Goal: Transaction & Acquisition: Book appointment/travel/reservation

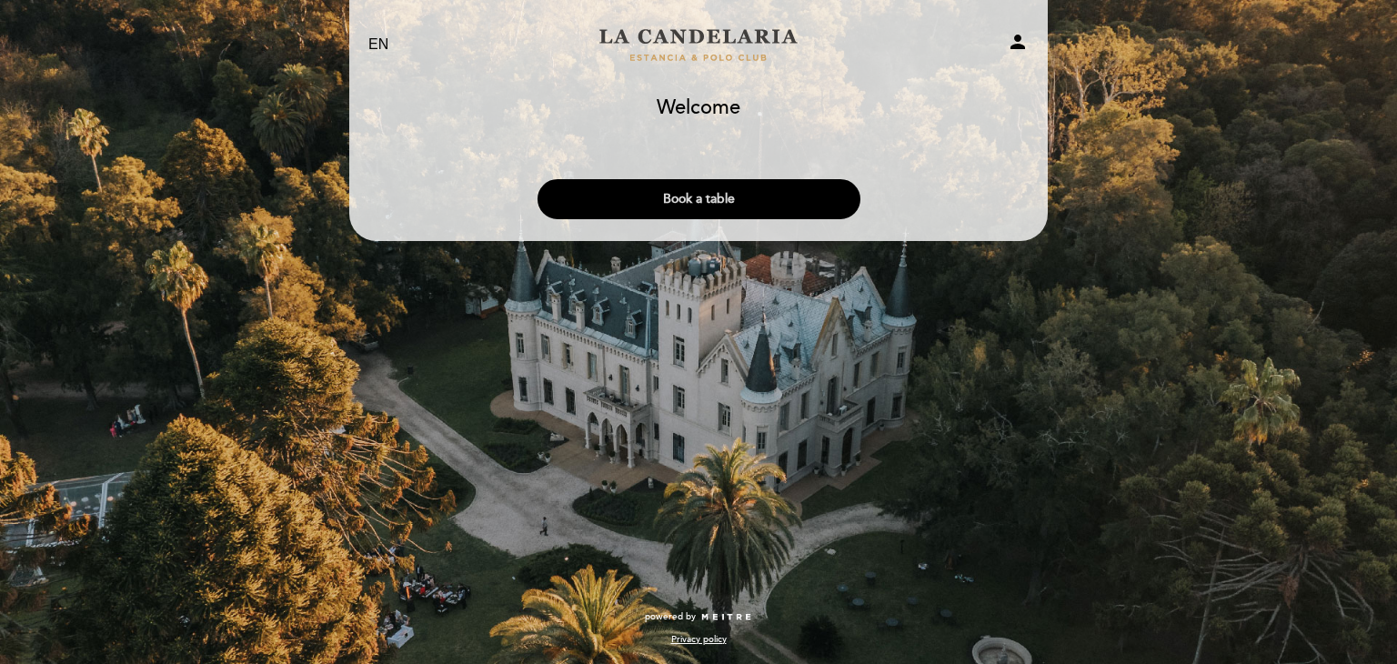
click at [739, 200] on button "Book a table" at bounding box center [698, 199] width 323 height 40
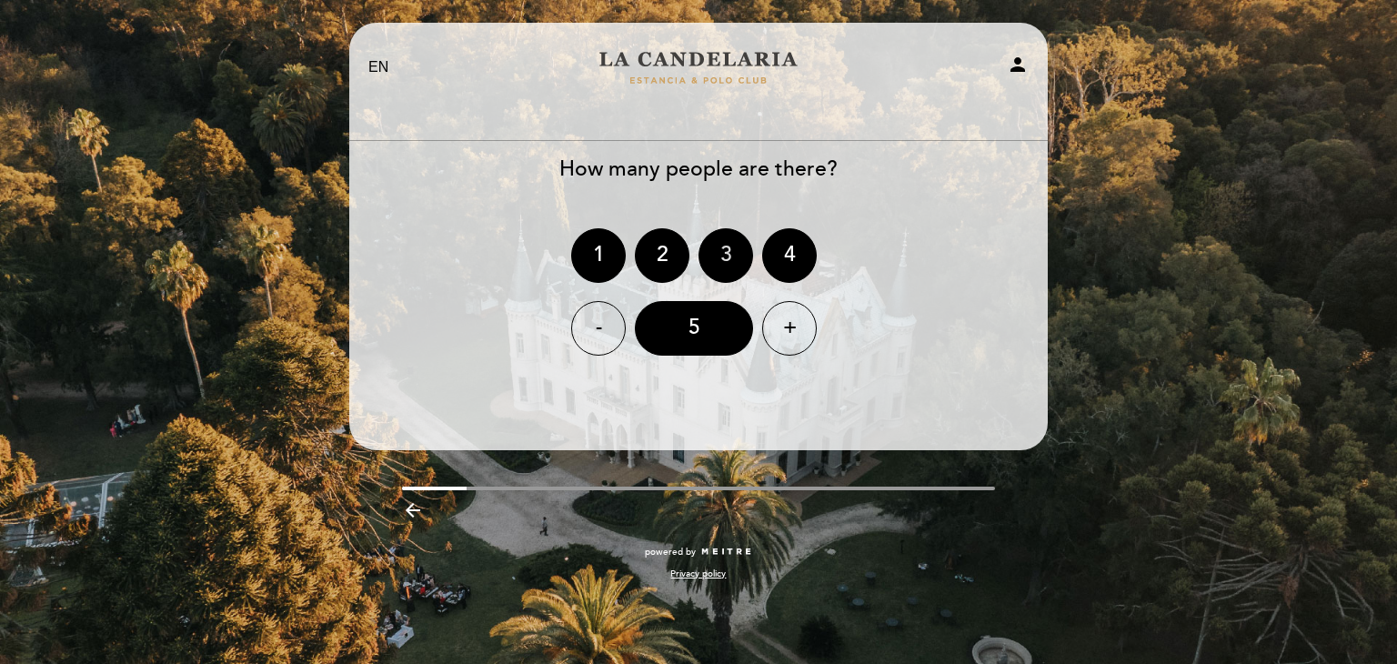
click at [717, 255] on div "3" at bounding box center [725, 255] width 55 height 55
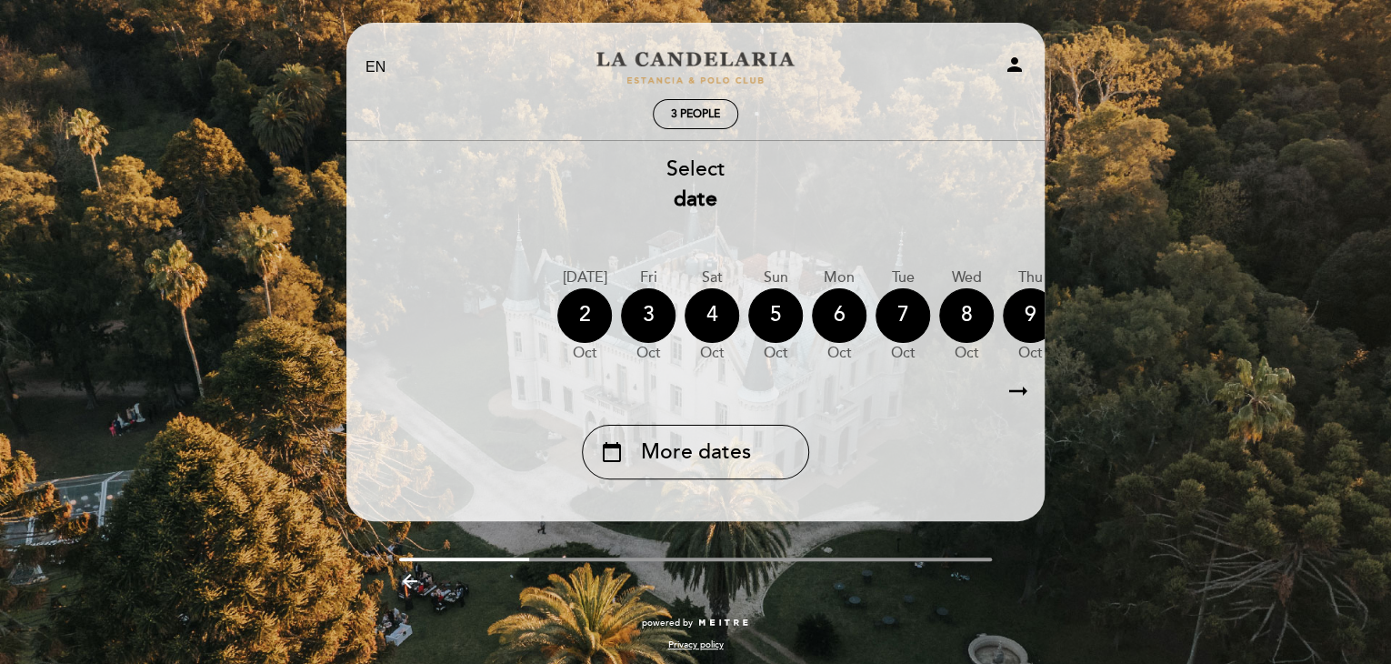
click at [1019, 398] on icon "arrow_right_alt" at bounding box center [1018, 391] width 27 height 39
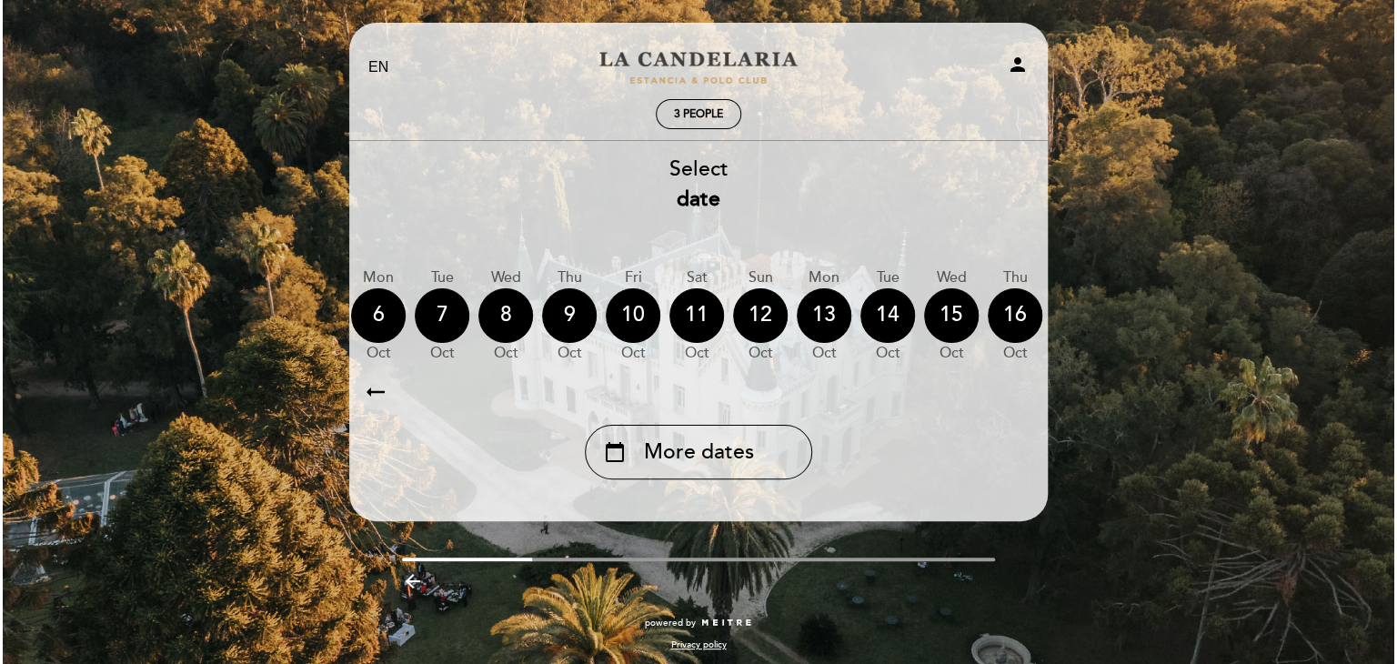
scroll to position [0, 530]
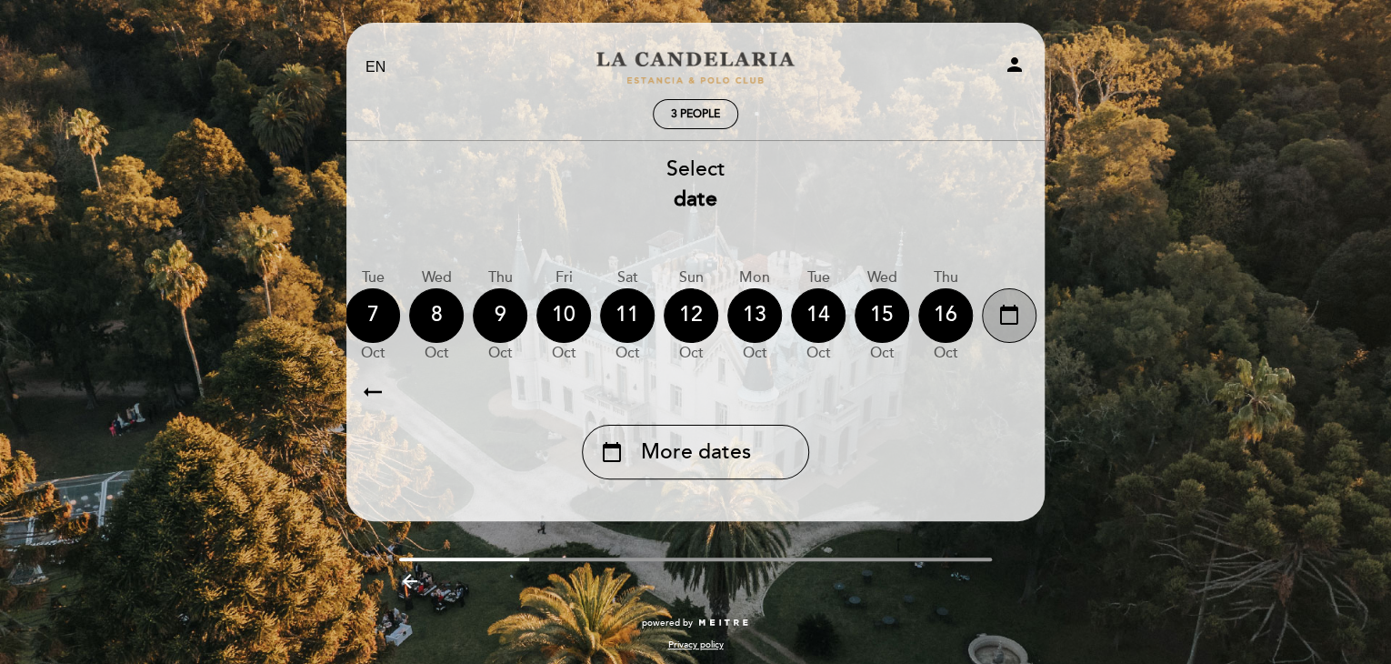
click at [1004, 318] on icon "calendar_today" at bounding box center [1009, 314] width 22 height 31
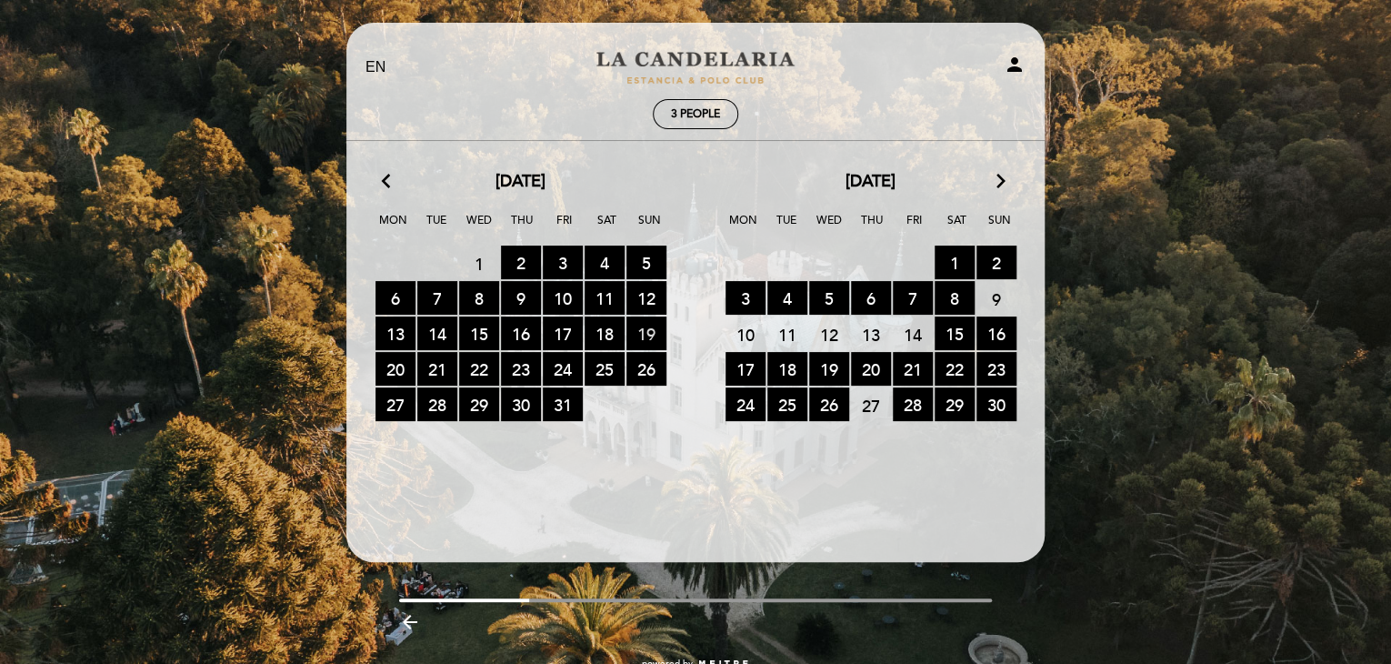
click at [650, 332] on span "19 RESERVATIONS AVAILABLE" at bounding box center [647, 333] width 40 height 34
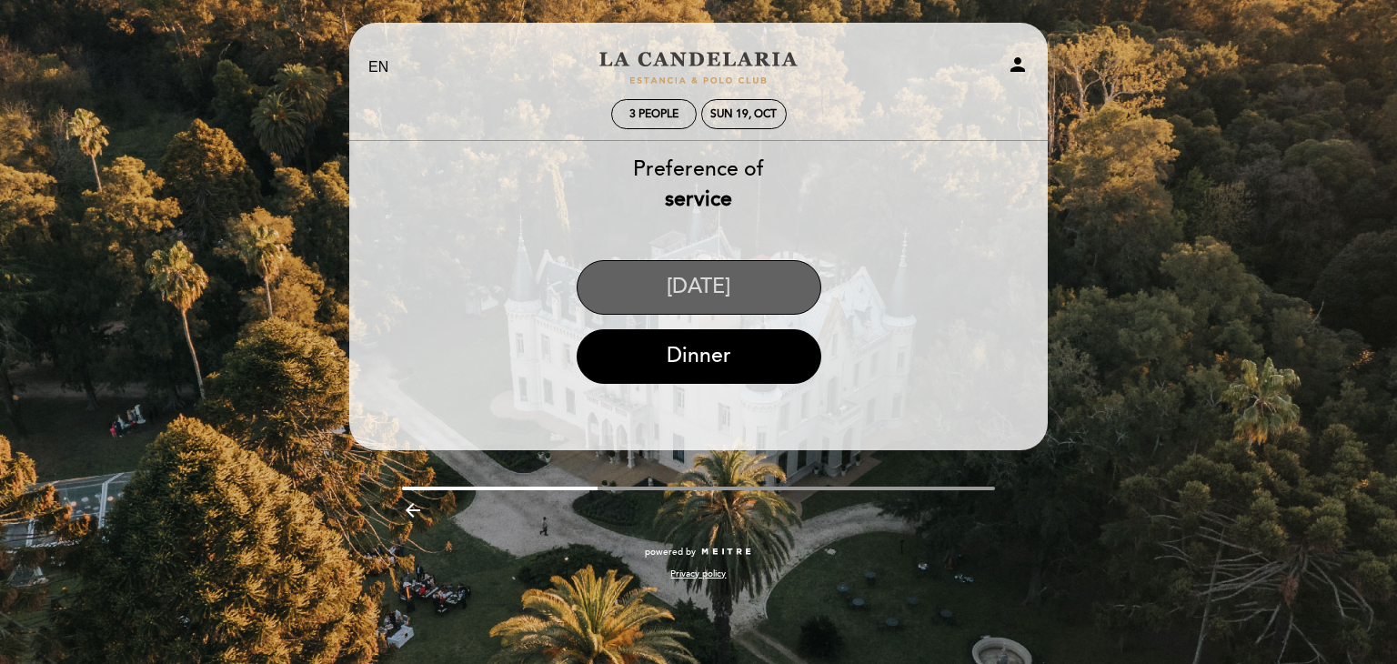
click at [659, 278] on button "Field Day" at bounding box center [699, 287] width 245 height 55
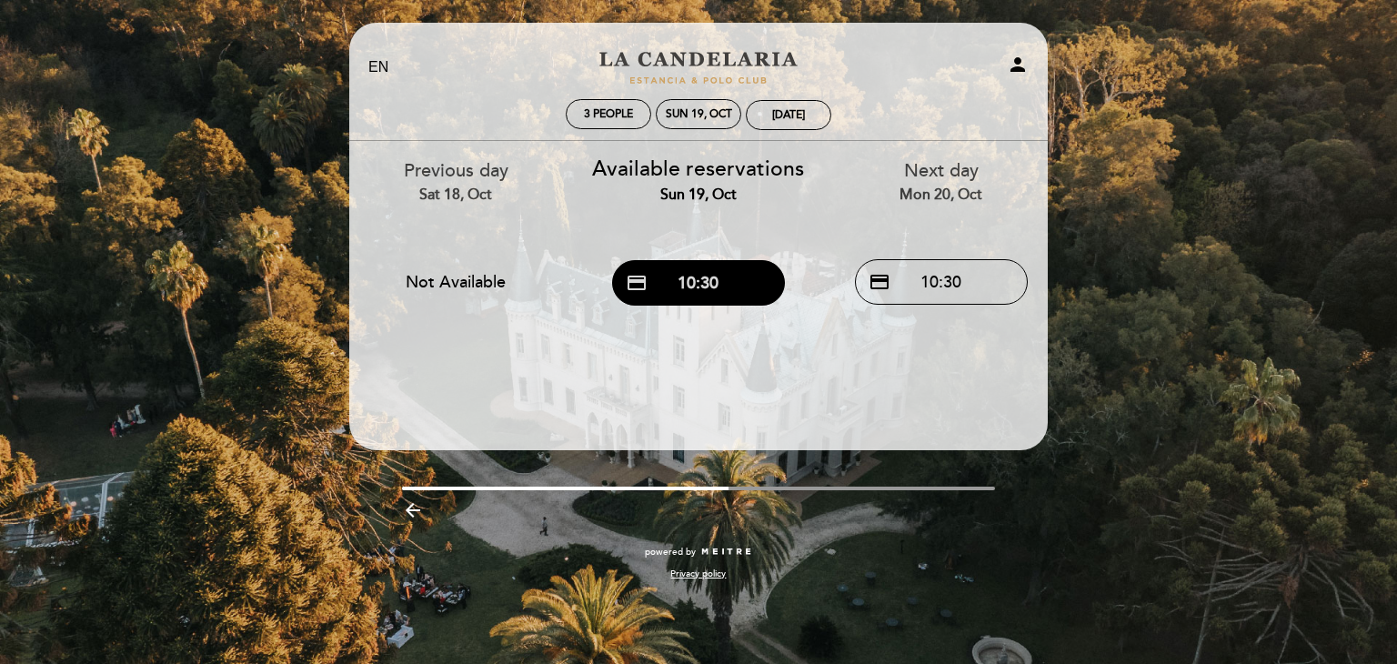
click at [737, 287] on button "credit_card 10:30" at bounding box center [698, 282] width 173 height 45
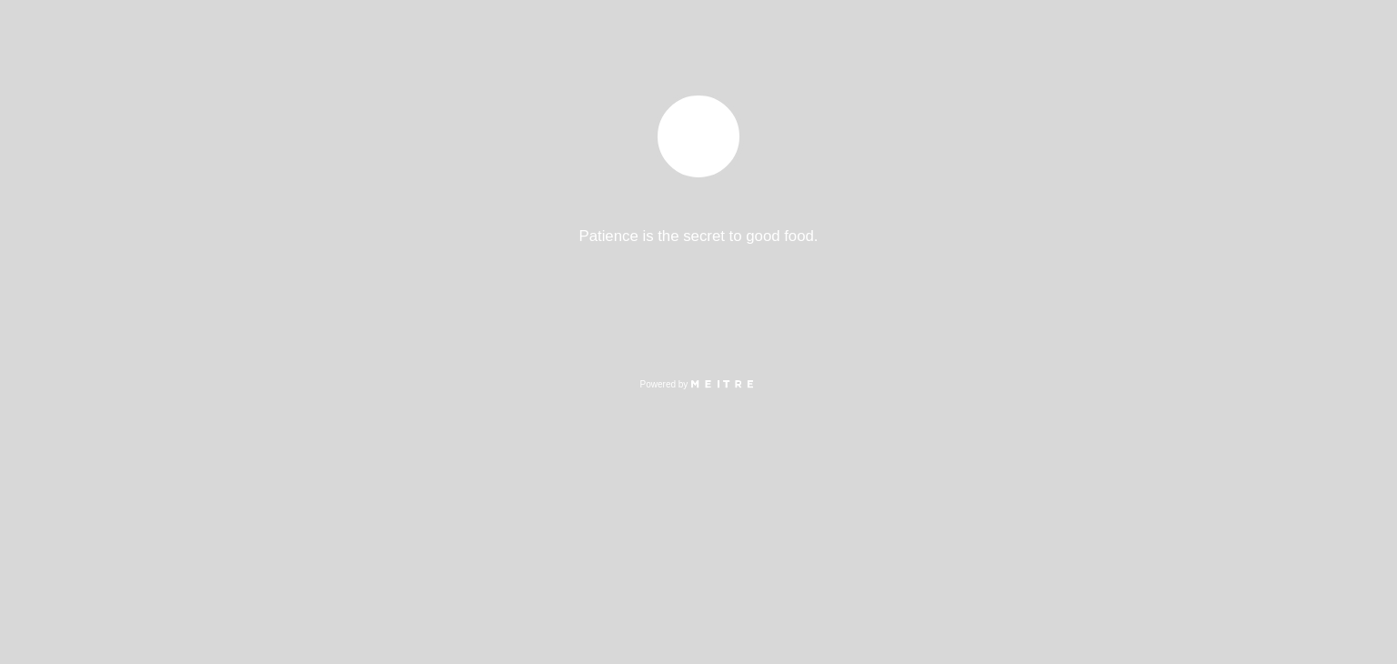
select select "es"
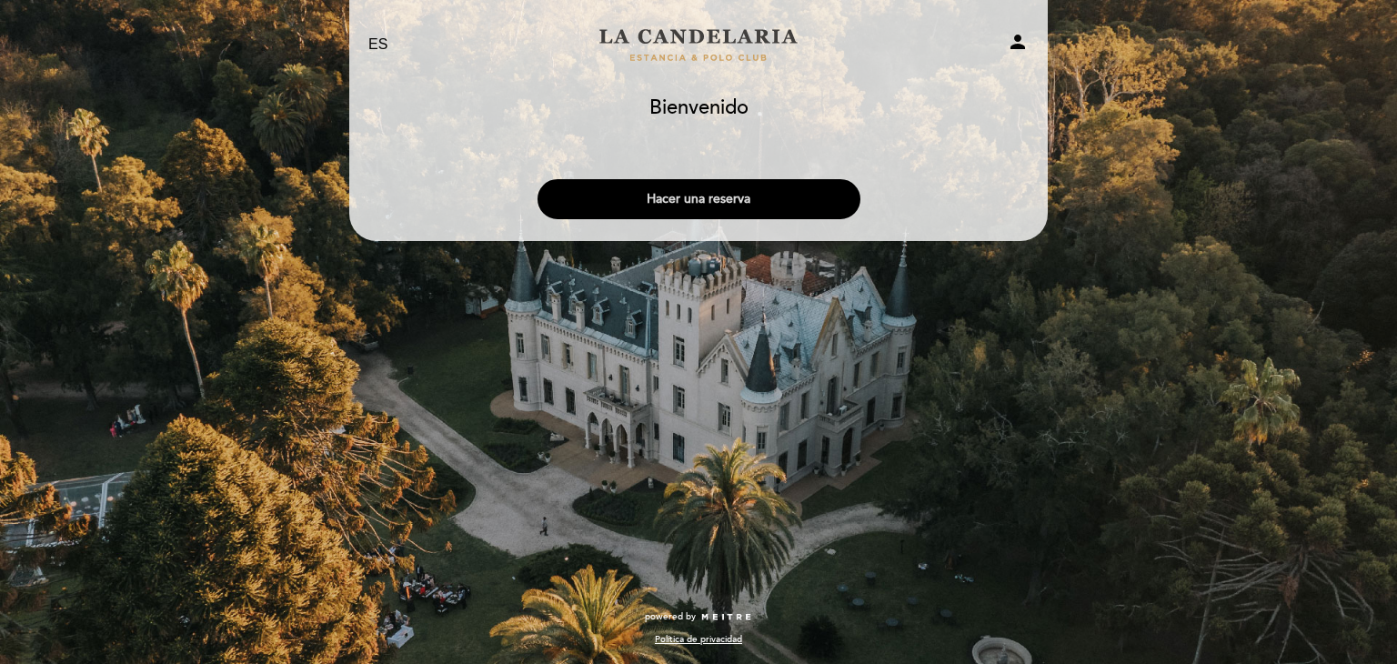
click at [714, 180] on button "Hacer una reserva" at bounding box center [698, 199] width 323 height 40
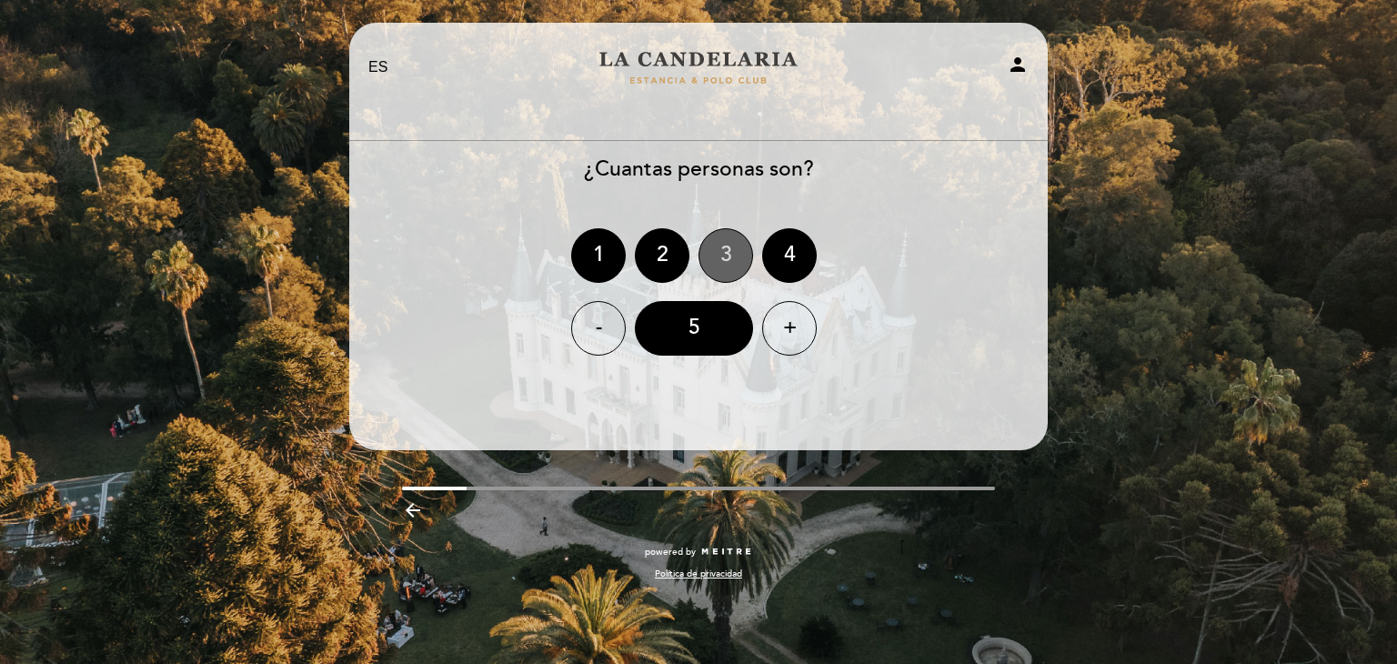
click at [728, 259] on div "3" at bounding box center [725, 255] width 55 height 55
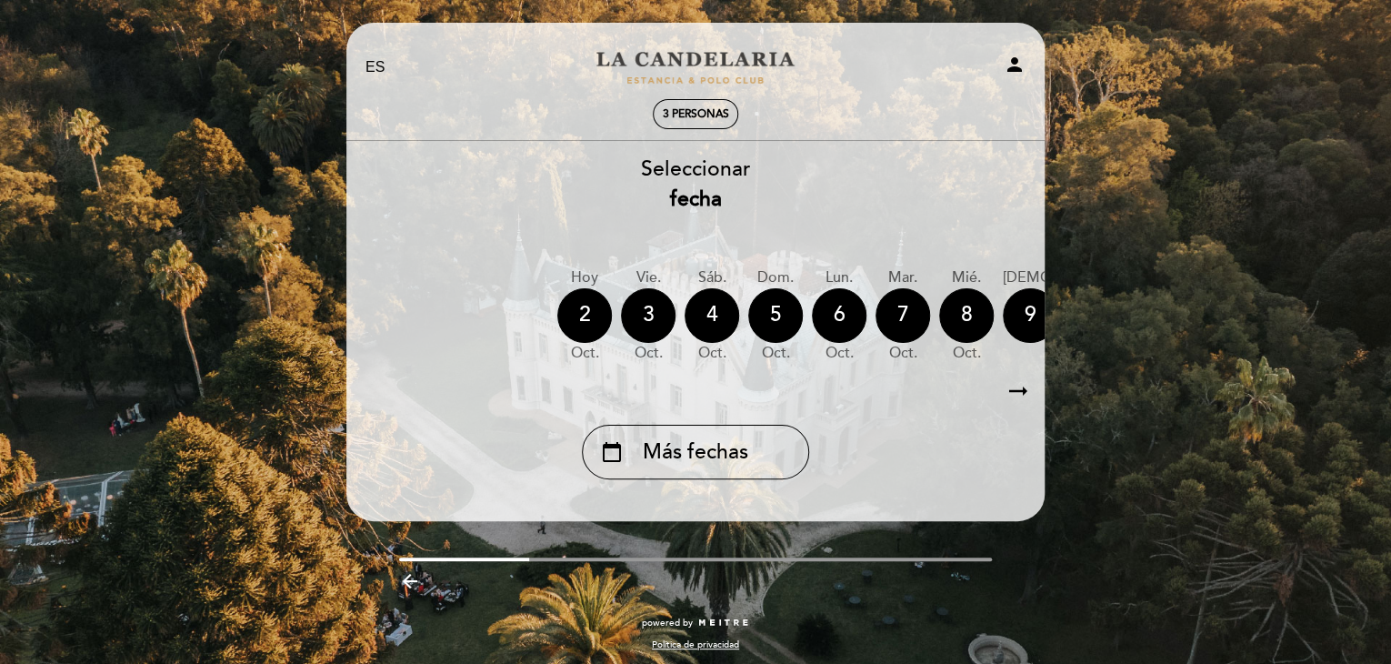
click at [1011, 414] on div "calendar_today Más fechas" at bounding box center [696, 445] width 700 height 68
click at [722, 471] on div "calendar_today Más fechas" at bounding box center [695, 452] width 227 height 55
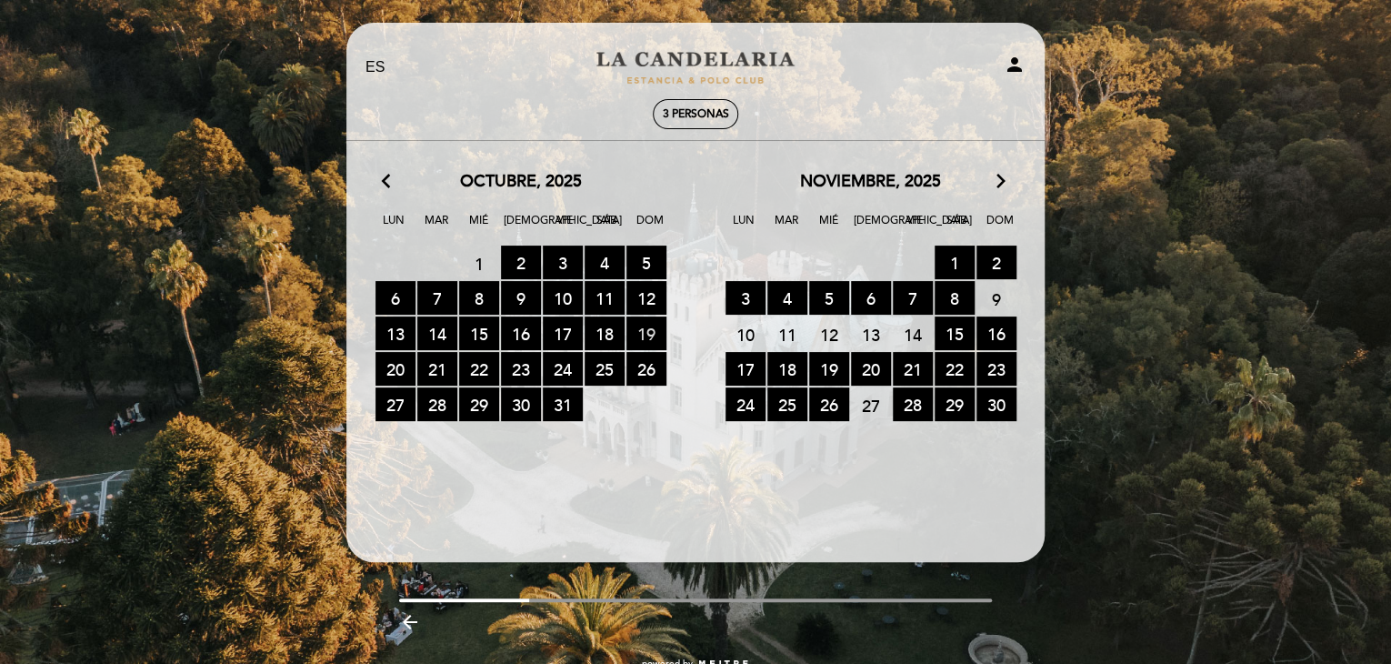
click at [651, 333] on span "19 RESERVAS DISPONIBLES" at bounding box center [647, 333] width 40 height 34
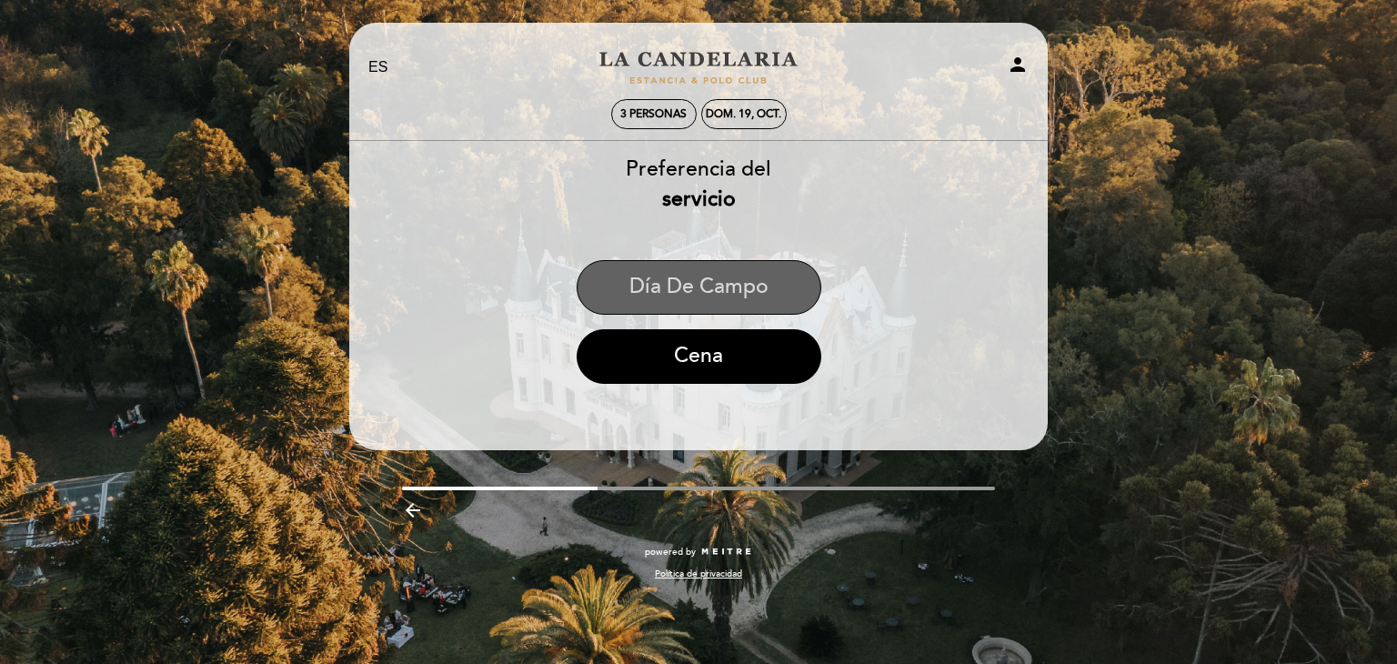
click at [767, 293] on button "Día de Campo" at bounding box center [699, 287] width 245 height 55
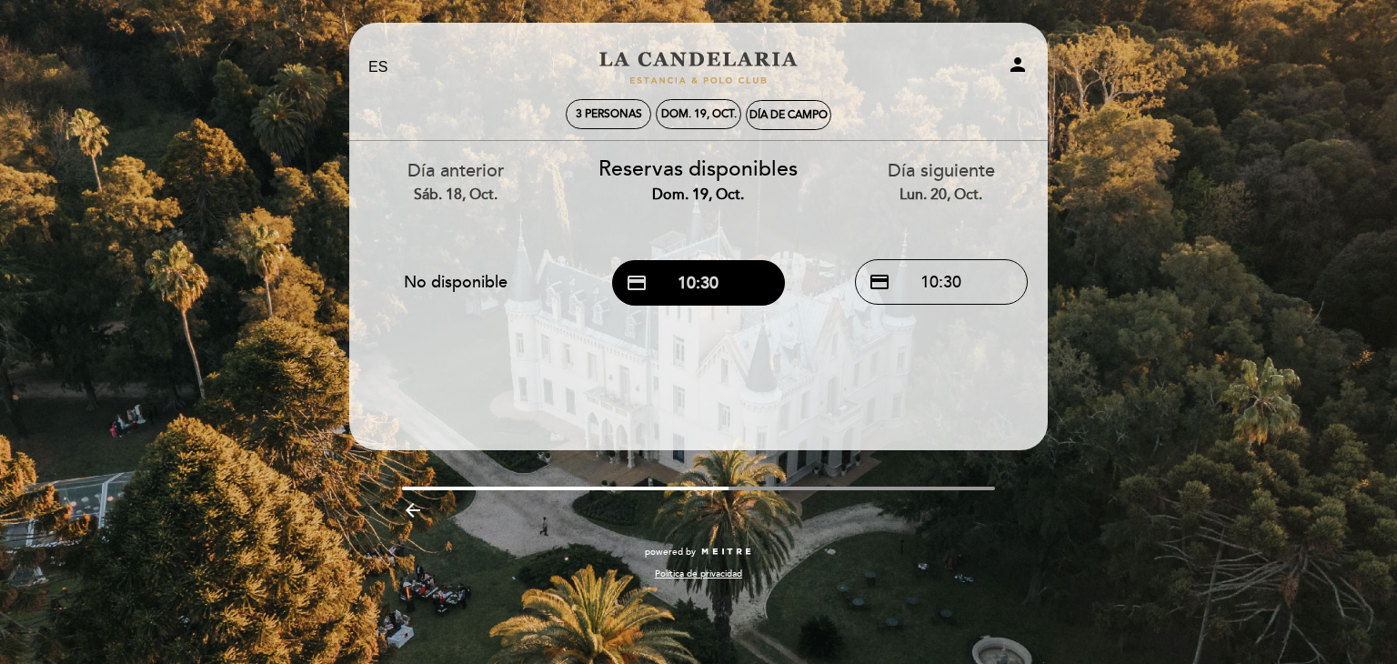
click at [673, 270] on button "credit_card 10:30" at bounding box center [698, 282] width 173 height 45
